Goal: Find specific page/section: Find specific page/section

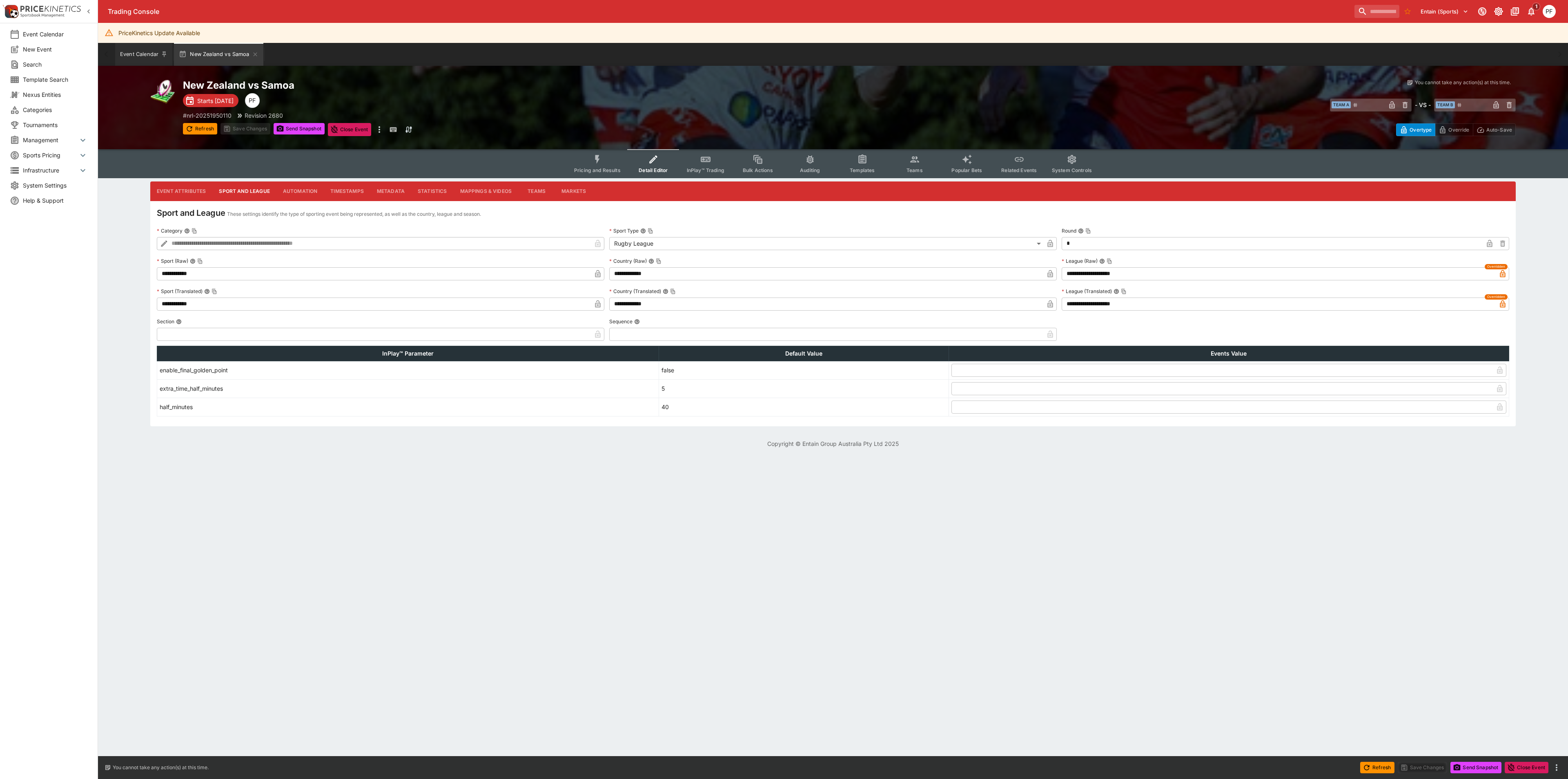
click at [128, 54] on button "Event Calendar" at bounding box center [144, 54] width 57 height 23
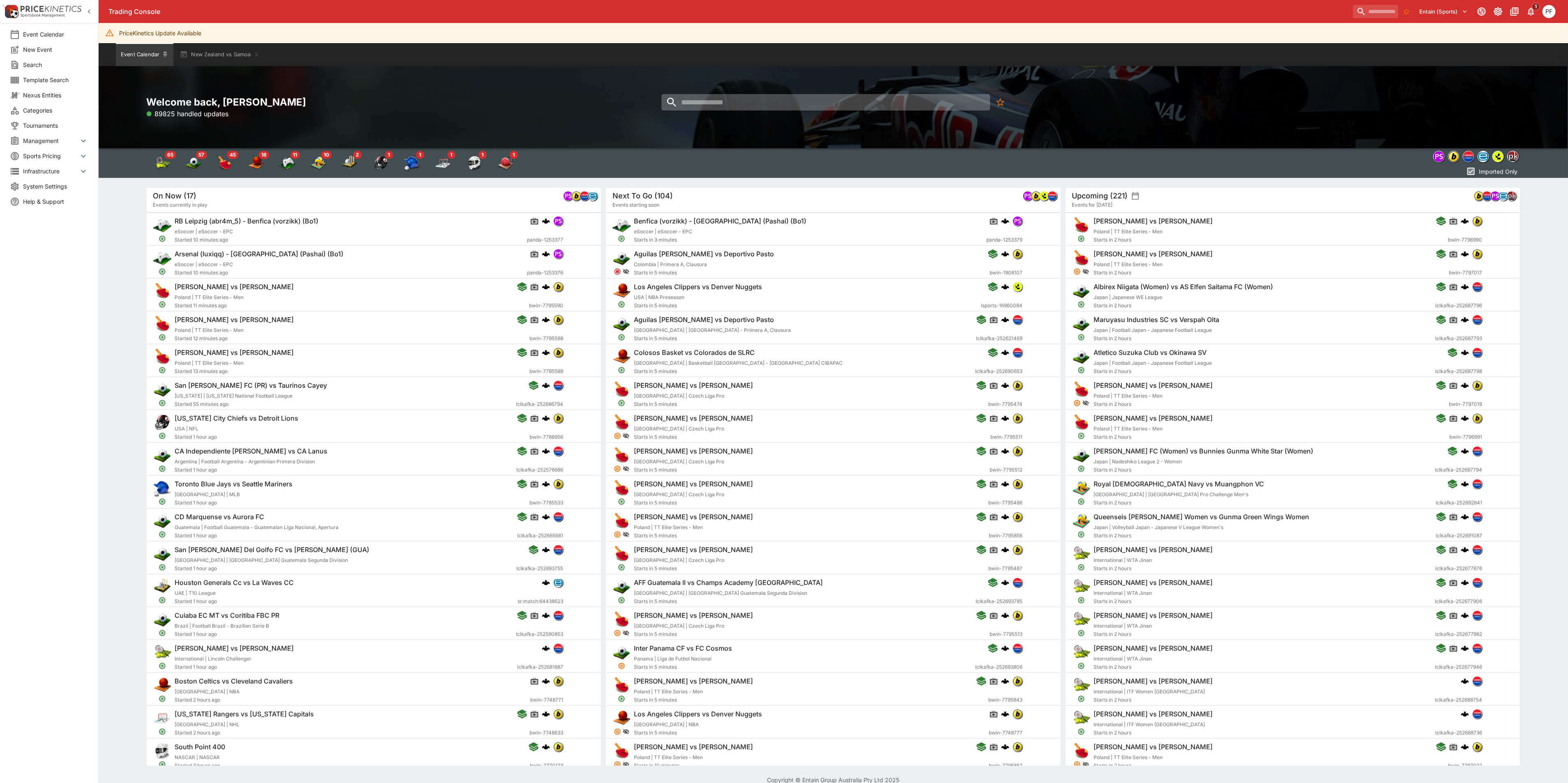
click at [717, 98] on input "search" at bounding box center [826, 102] width 329 height 17
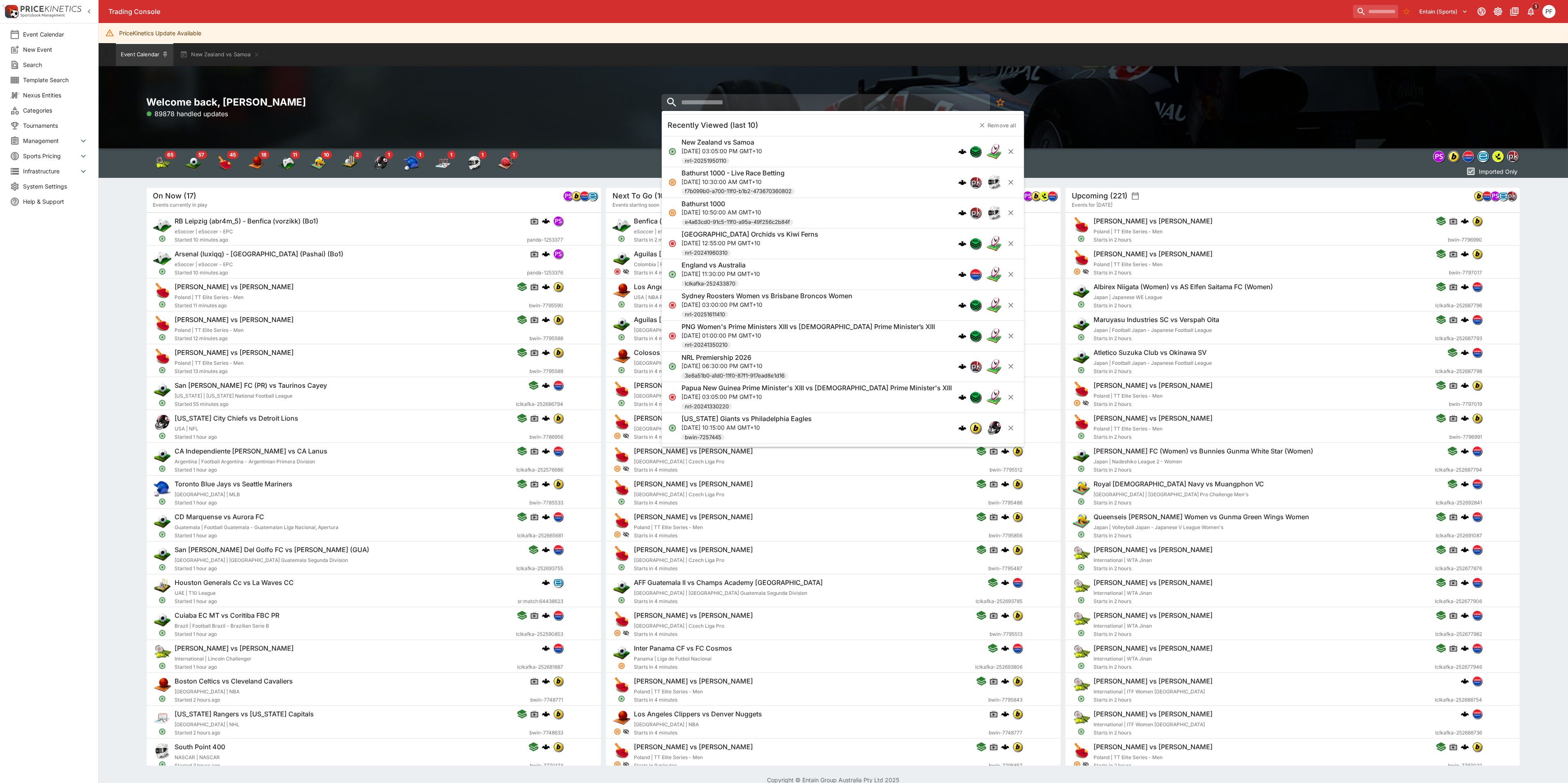
click at [792, 310] on div "Sydney Roosters Women vs Brisbane Broncos Women [DATE] 03:00:00 PM GMT+10 nrl-2…" at bounding box center [767, 305] width 171 height 27
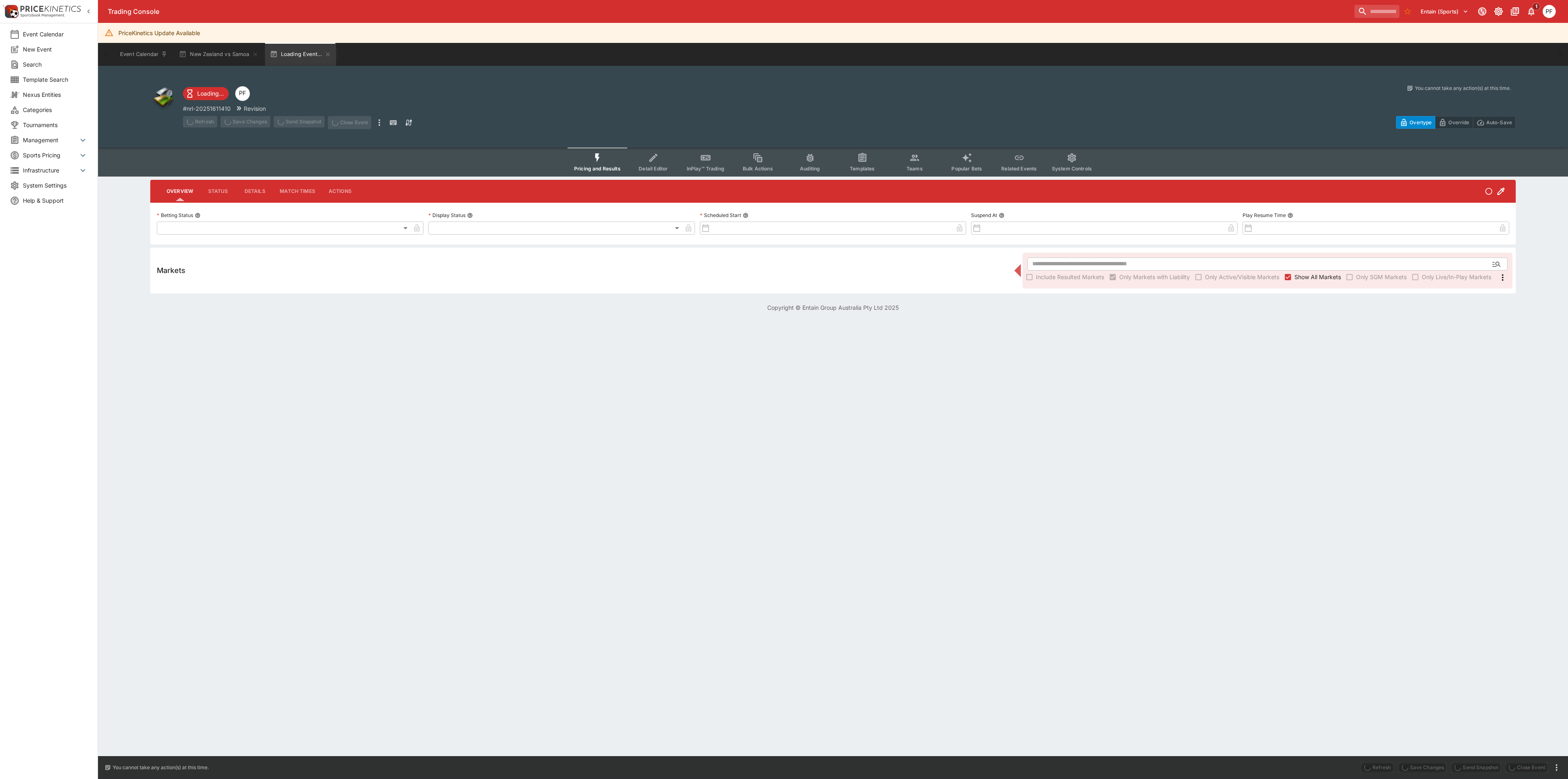
click at [710, 155] on icon "Event type filters" at bounding box center [705, 157] width 9 height 5
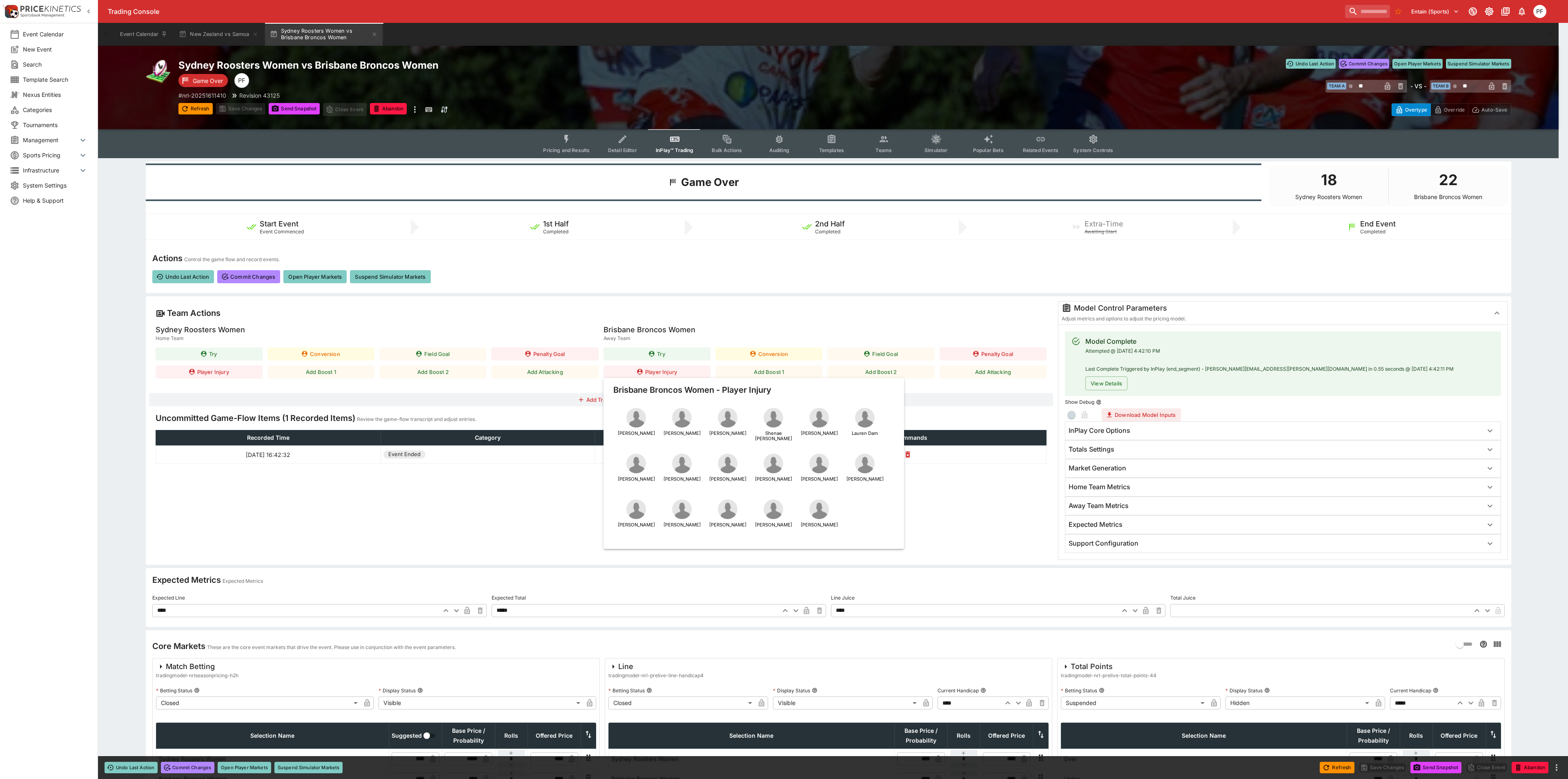
click at [215, 527] on div at bounding box center [784, 389] width 1568 height 779
click at [663, 303] on div at bounding box center [784, 389] width 1568 height 779
